Goal: Browse casually: Explore the website without a specific task or goal

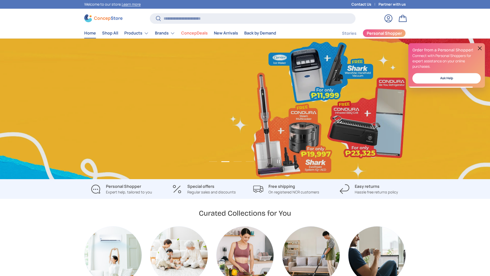
scroll to position [0, 490]
